Goal: Check status: Check status

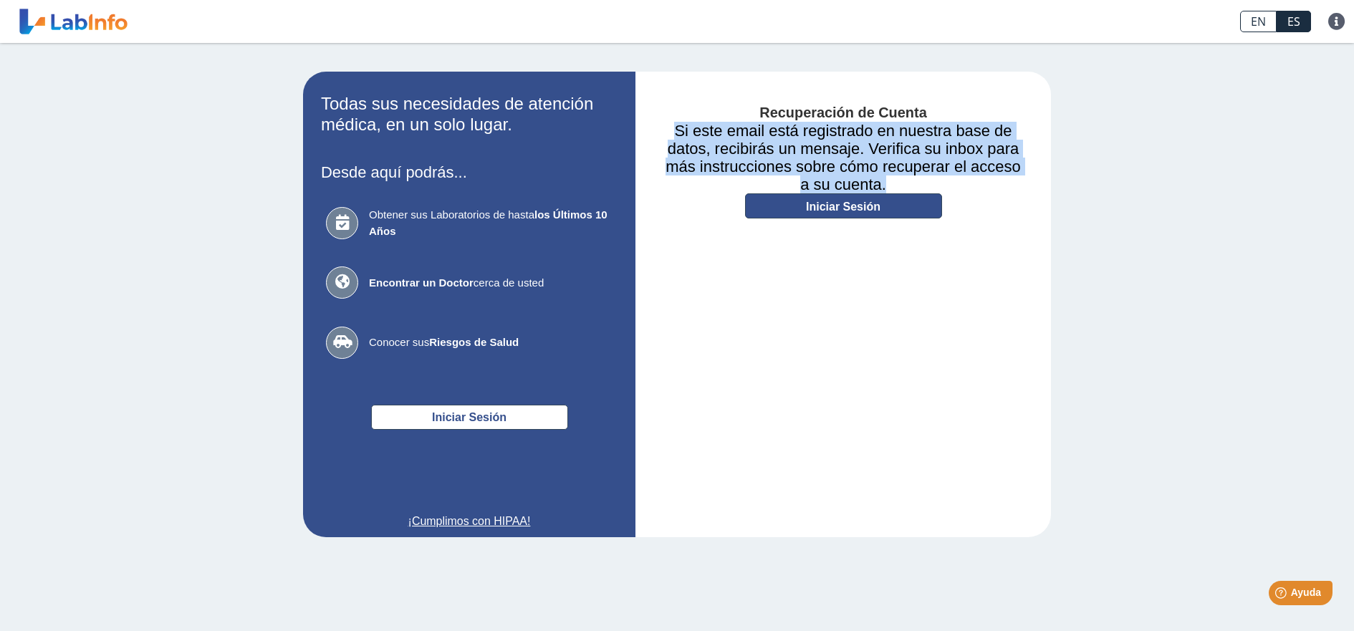
click at [890, 198] on link "Iniciar Sesión" at bounding box center [843, 205] width 197 height 25
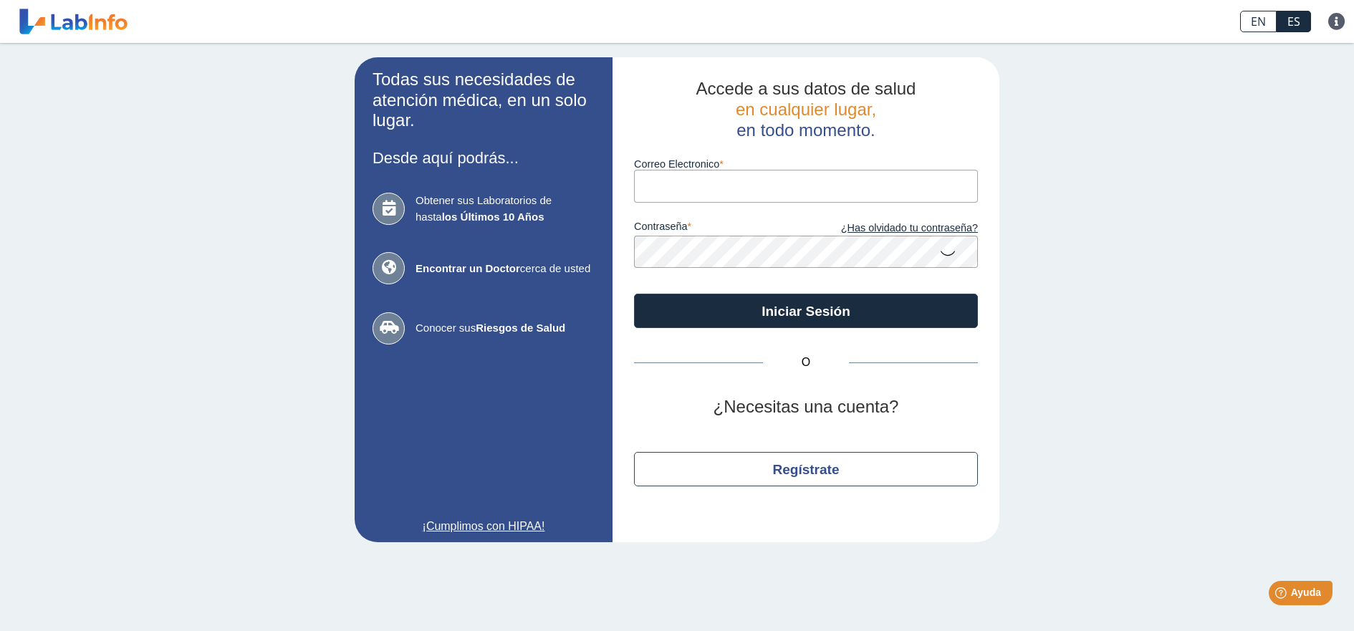
click at [704, 185] on input "Correo Electronico" at bounding box center [806, 186] width 344 height 32
type input "[EMAIL_ADDRESS][DOMAIN_NAME]"
click at [634, 294] on button "Iniciar Sesión" at bounding box center [806, 311] width 344 height 34
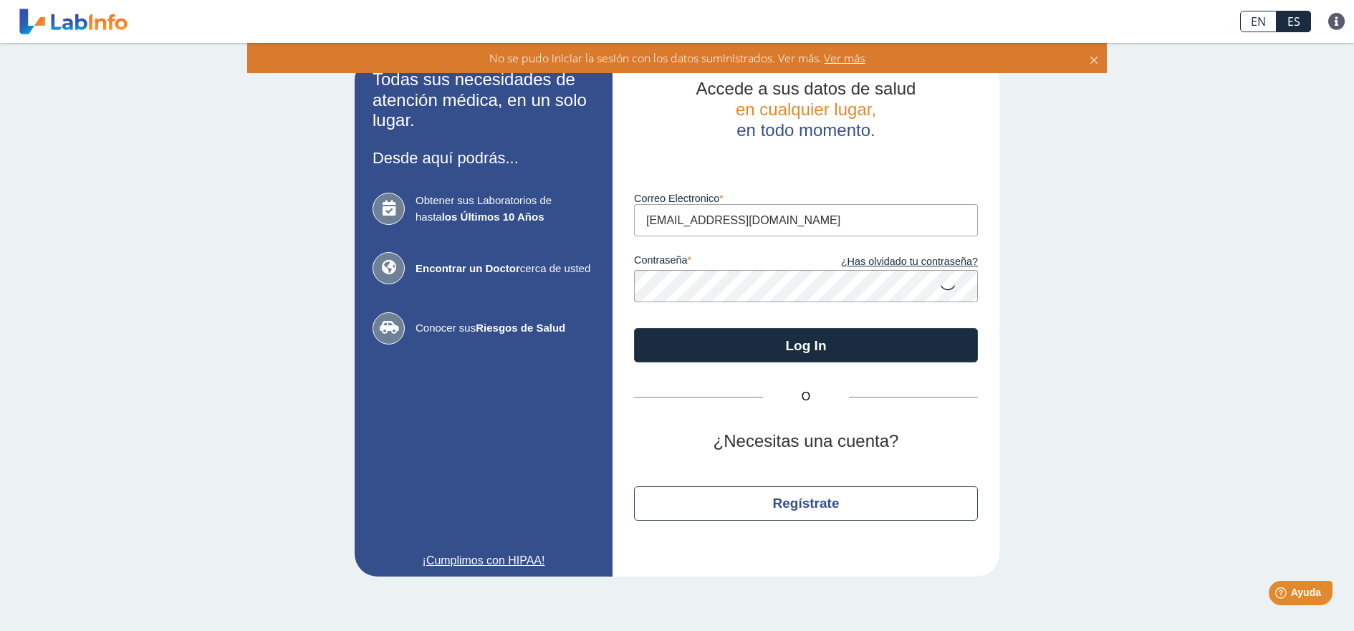
drag, startPoint x: 948, startPoint y: 291, endPoint x: 838, endPoint y: 242, distance: 119.9
click at [945, 291] on icon at bounding box center [947, 287] width 17 height 28
drag, startPoint x: 812, startPoint y: 216, endPoint x: 572, endPoint y: 217, distance: 239.9
click at [572, 217] on app-login "Todas sus necesidades de atención médica, en un solo lugar. Desde aquí podrás..…" at bounding box center [677, 316] width 645 height 519
type input "[EMAIL_ADDRESS][DOMAIN_NAME]"
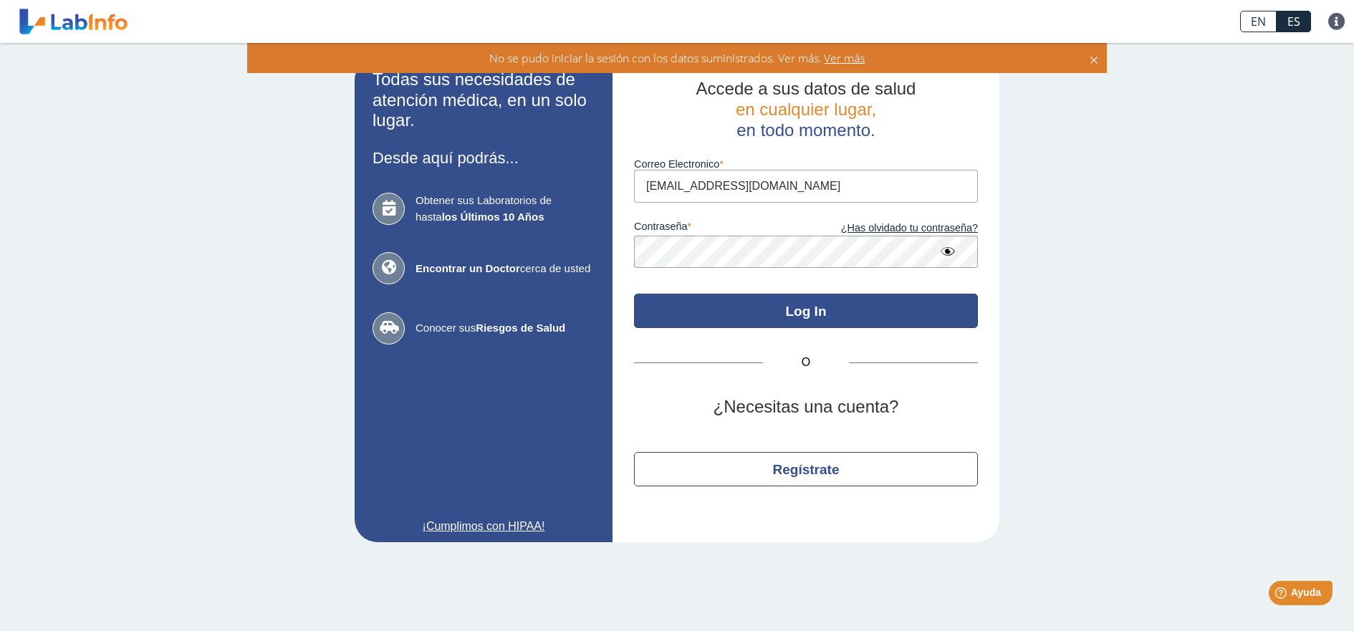
click at [815, 307] on button "Log In" at bounding box center [806, 311] width 344 height 34
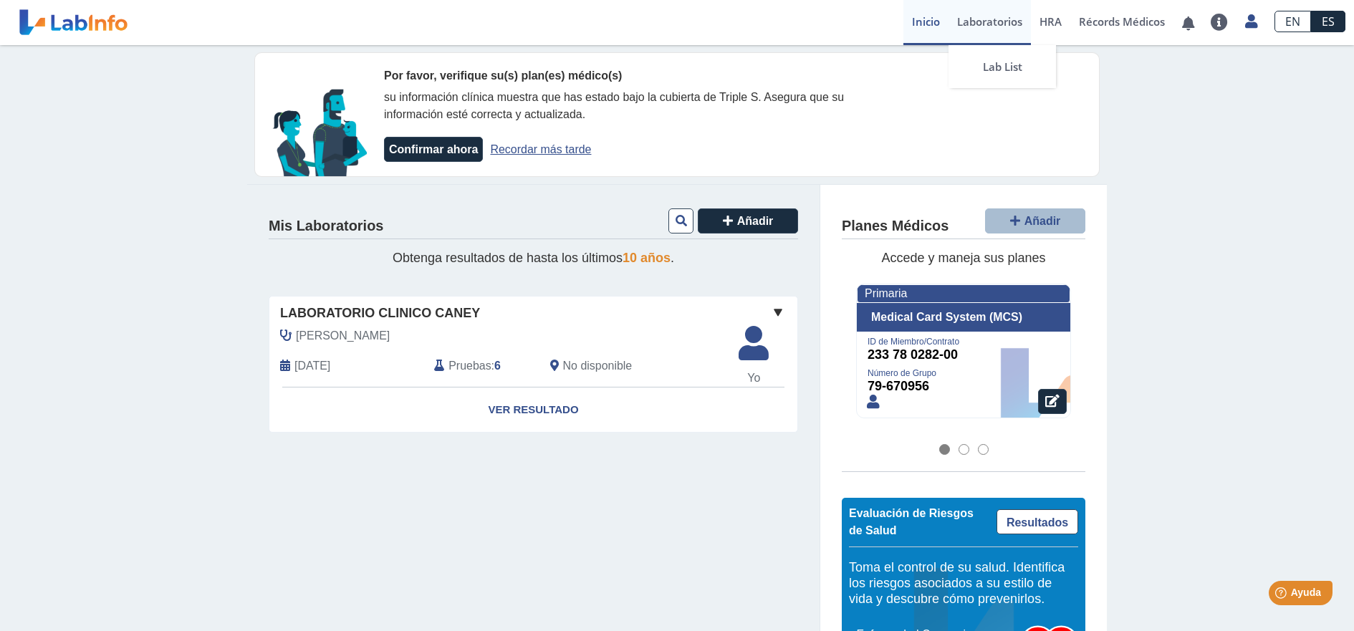
click at [1007, 20] on link "Laboratorios" at bounding box center [989, 22] width 82 height 45
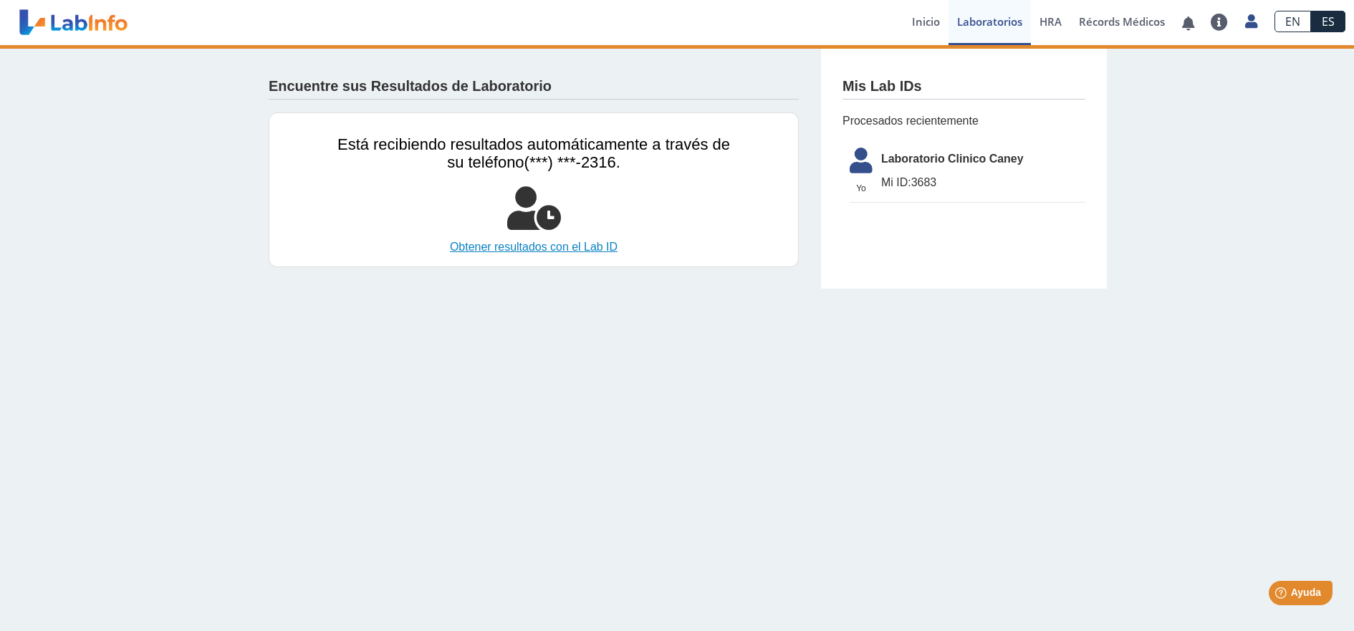
click at [554, 247] on link "Obtener resultados con el Lab ID" at bounding box center [533, 247] width 393 height 17
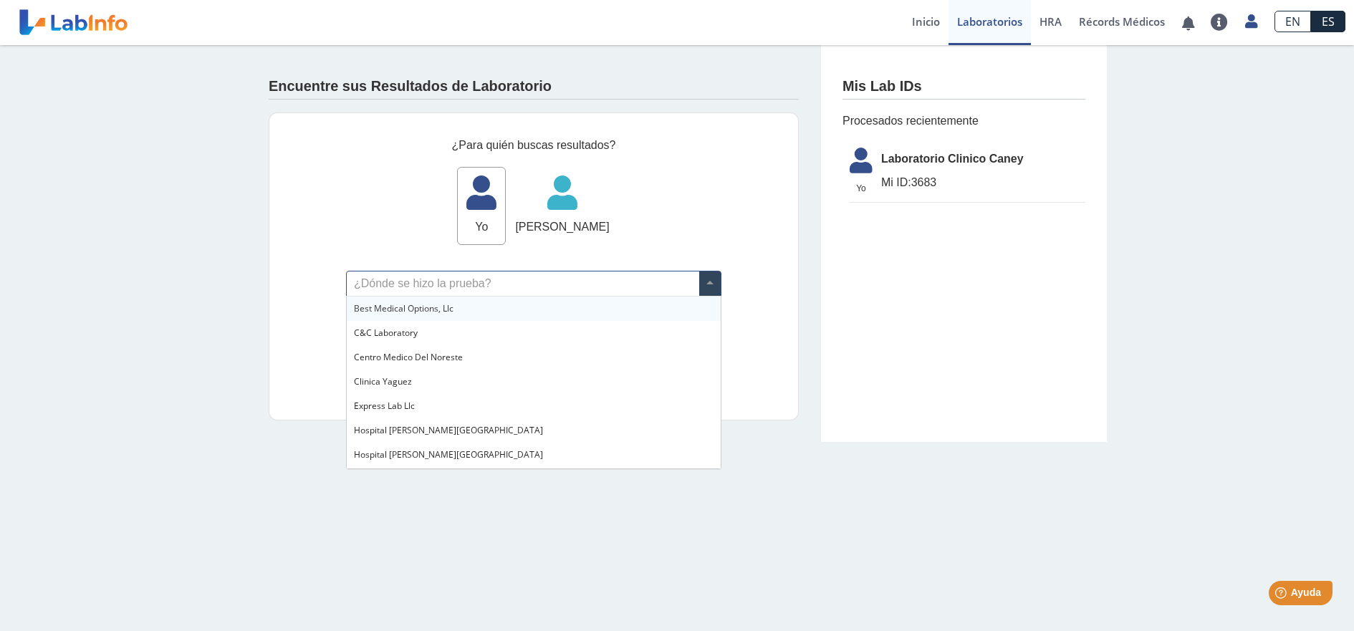
click at [668, 284] on input "text" at bounding box center [534, 283] width 374 height 24
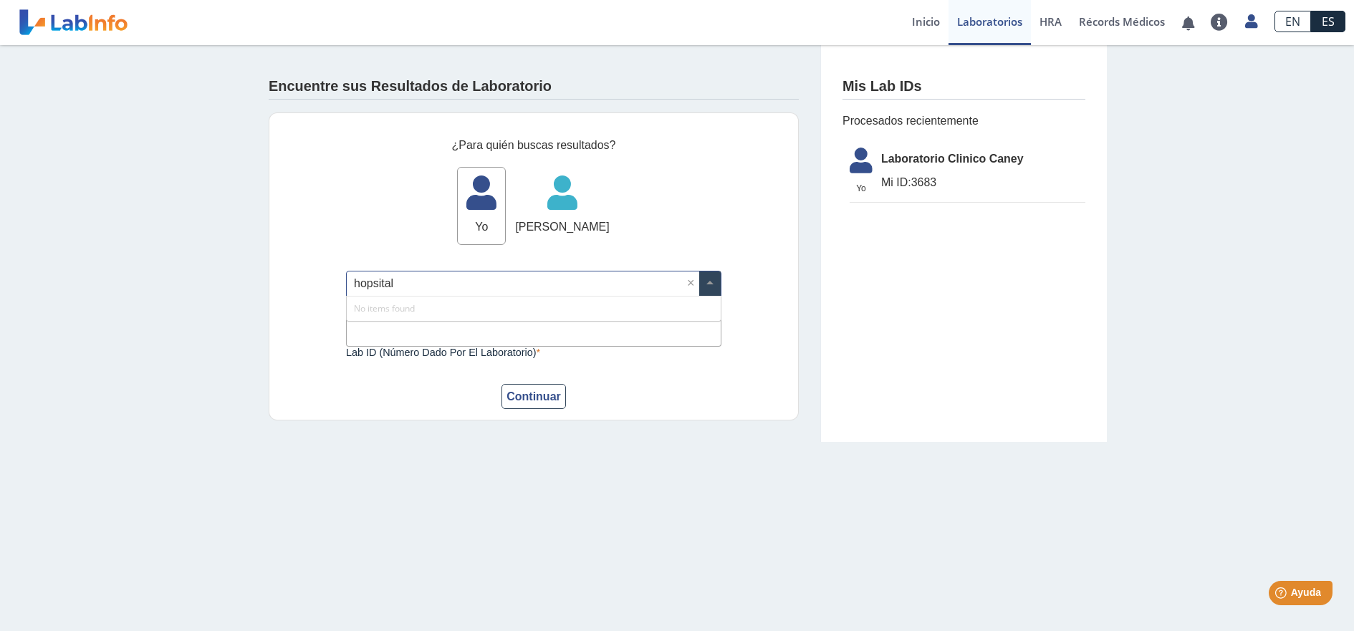
click at [366, 285] on input "hopsital" at bounding box center [534, 283] width 374 height 24
click at [382, 282] on input "hospsital" at bounding box center [534, 283] width 374 height 24
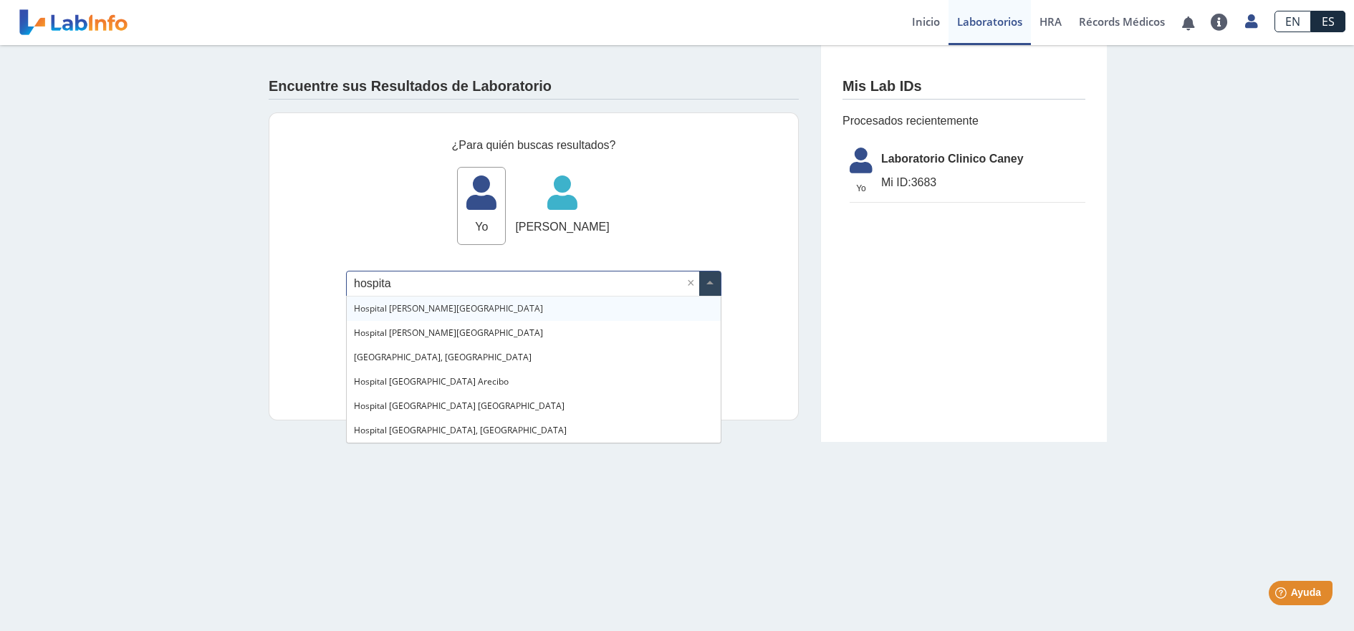
type input "hospital"
click at [534, 490] on main "Encuentre sus Resultados de Laboratorio ¿Para quién buscas resultados? Yo Yo [P…" at bounding box center [677, 338] width 1354 height 586
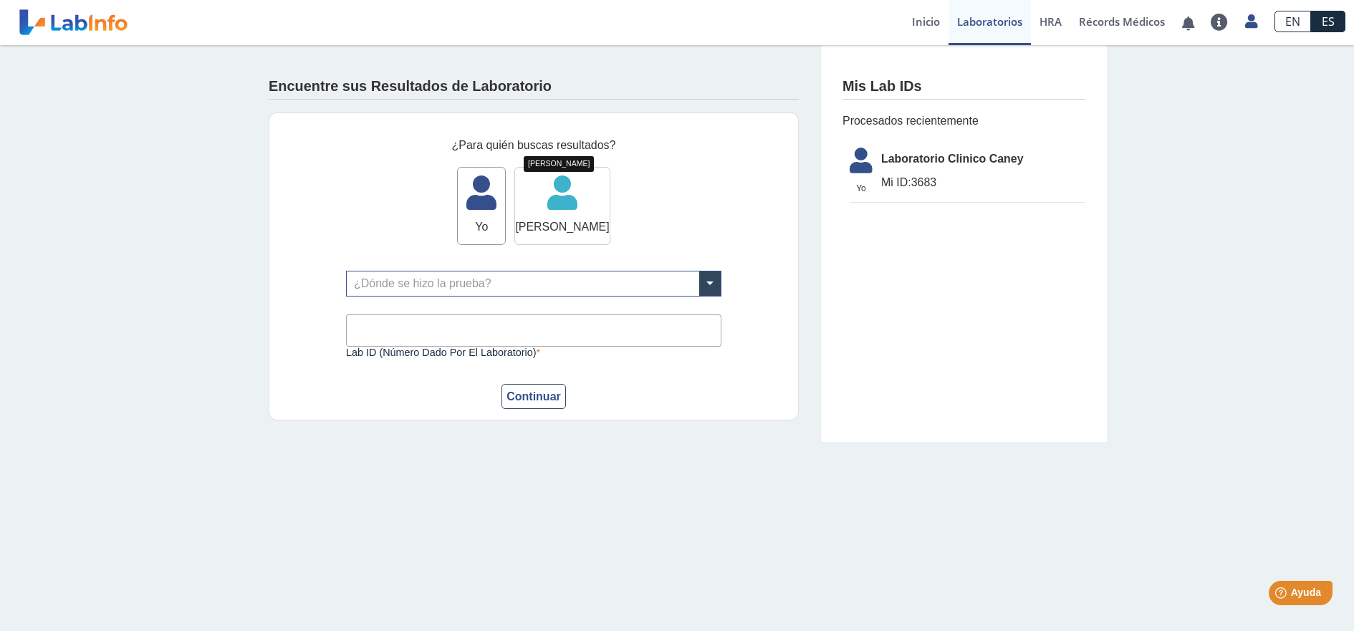
click at [547, 230] on span "[PERSON_NAME]" at bounding box center [562, 226] width 94 height 17
